Goal: Information Seeking & Learning: Learn about a topic

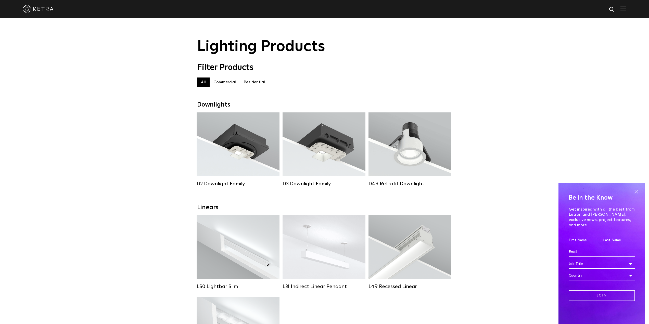
click at [638, 196] on span at bounding box center [636, 192] width 8 height 8
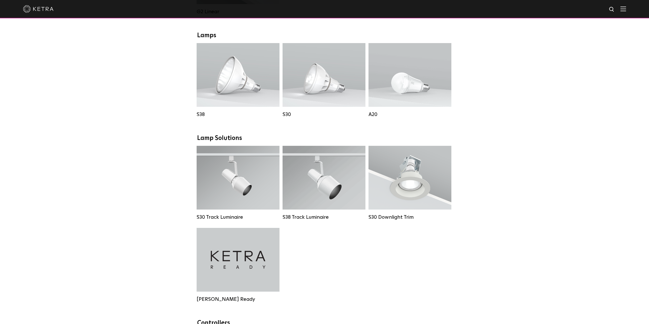
scroll to position [459, 0]
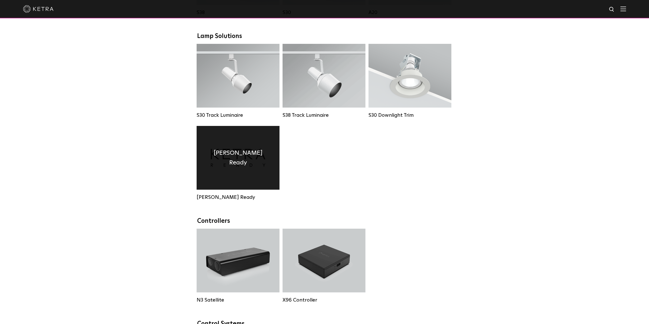
click at [240, 156] on div "Ketra Ready" at bounding box center [238, 158] width 83 height 64
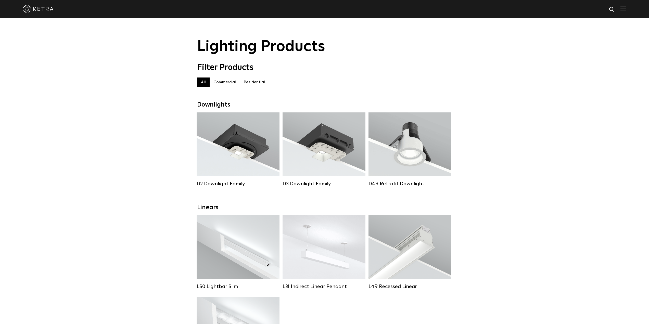
click at [260, 84] on label "Residential" at bounding box center [254, 82] width 29 height 9
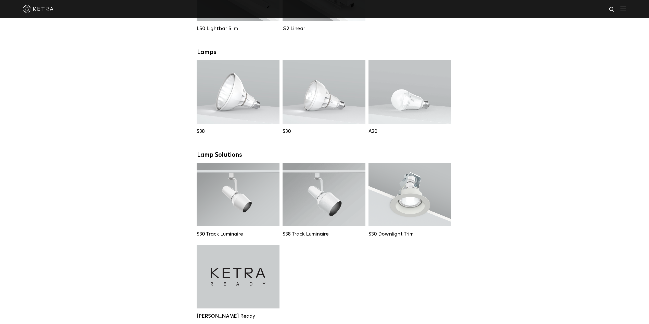
scroll to position [280, 0]
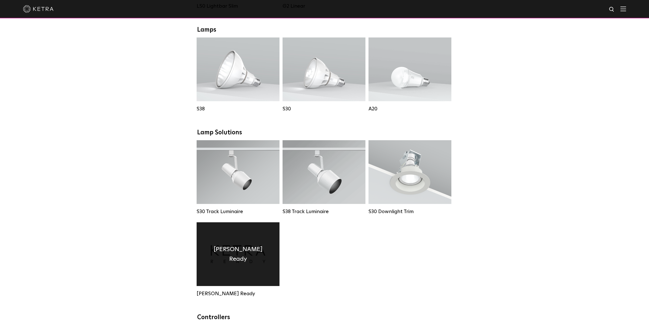
click at [240, 260] on h4 "Ketra Ready" at bounding box center [238, 255] width 68 height 20
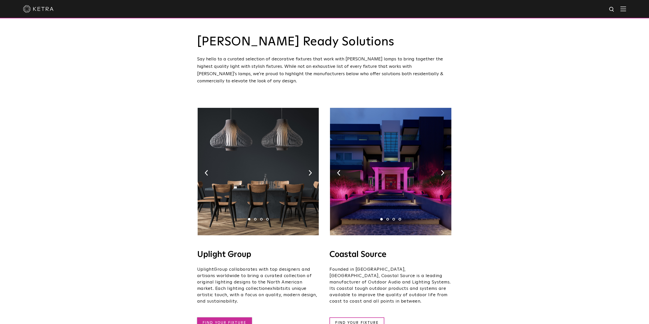
click at [235, 317] on link "FIND YOUR FIXTURE" at bounding box center [224, 322] width 55 height 11
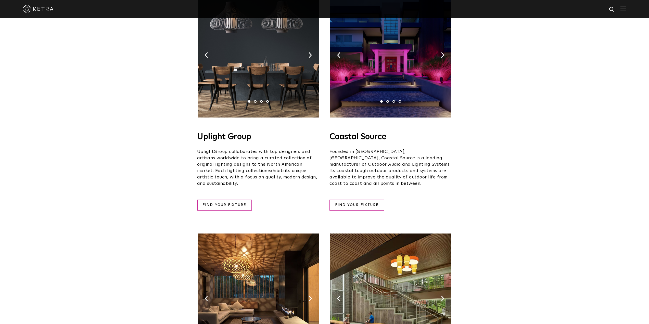
scroll to position [127, 0]
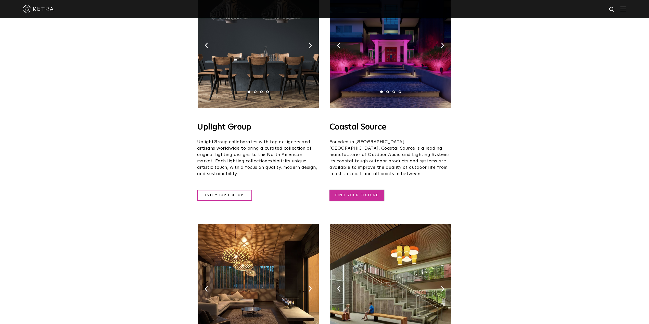
click at [363, 190] on link "FIND YOUR FIXTURE" at bounding box center [356, 195] width 55 height 11
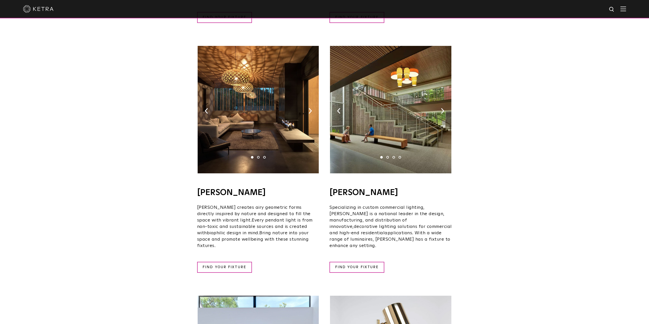
scroll to position [306, 0]
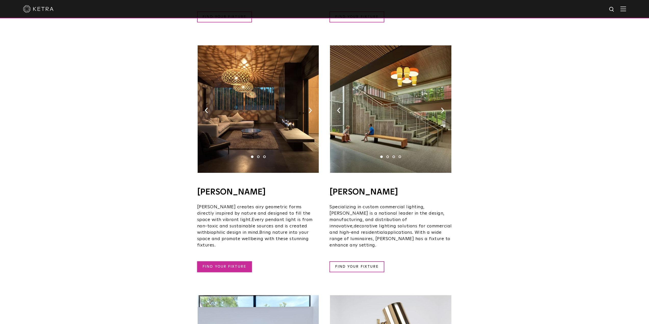
click at [215, 261] on link "FIND YOUR FIXTURE" at bounding box center [224, 266] width 55 height 11
